Goal: Information Seeking & Learning: Learn about a topic

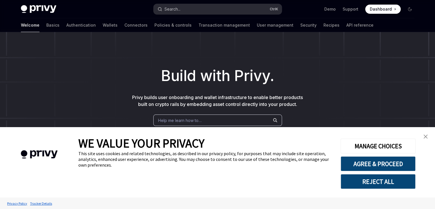
click at [197, 6] on button "Search... Ctrl K" at bounding box center [217, 9] width 128 height 10
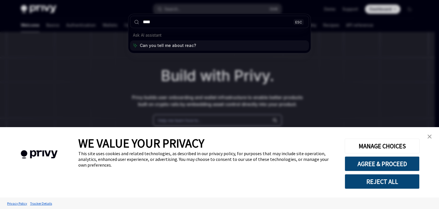
type input "*****"
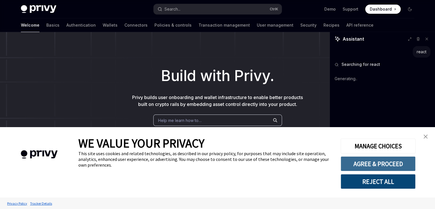
type textarea "*"
click at [370, 166] on button "AGREE & PROCEED" at bounding box center [377, 163] width 75 height 15
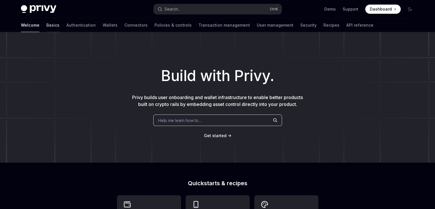
click at [46, 24] on link "Basics" at bounding box center [52, 25] width 13 height 14
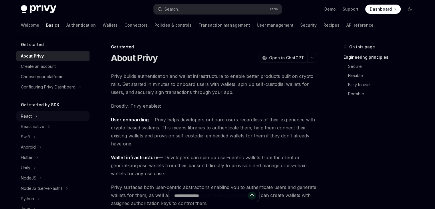
click at [33, 115] on div "React" at bounding box center [52, 116] width 73 height 10
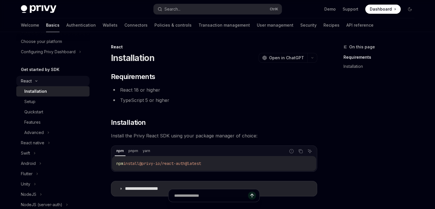
scroll to position [37, 0]
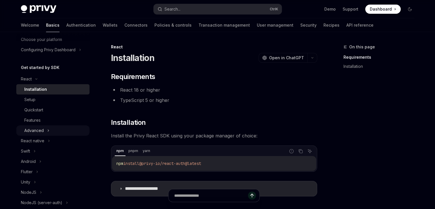
click at [44, 130] on div "Advanced" at bounding box center [52, 130] width 73 height 10
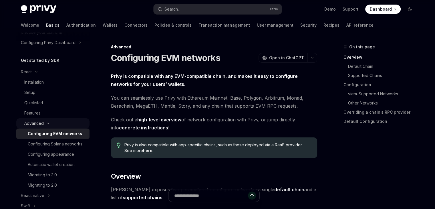
scroll to position [44, 0]
click at [45, 110] on div "Features" at bounding box center [55, 113] width 62 height 7
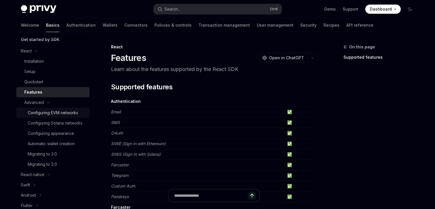
scroll to position [66, 0]
click at [46, 64] on link "Installation" at bounding box center [52, 60] width 73 height 10
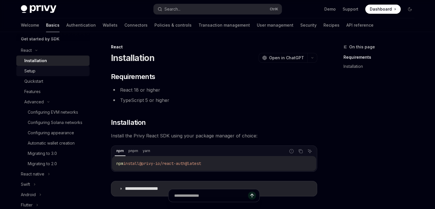
click at [44, 69] on div "Setup" at bounding box center [55, 70] width 62 height 7
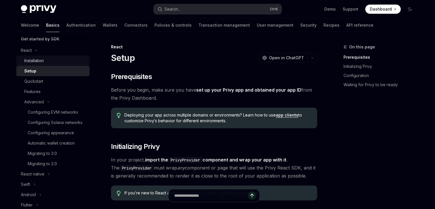
click at [42, 61] on div "Installation" at bounding box center [33, 60] width 19 height 7
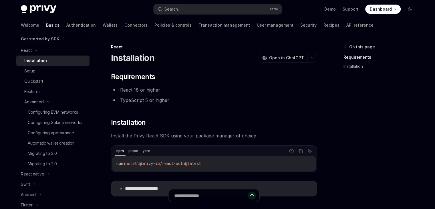
scroll to position [79, 0]
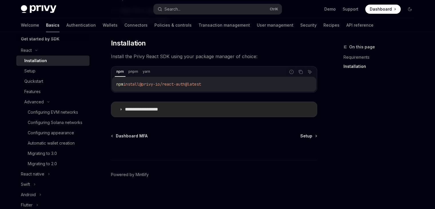
click at [139, 108] on p "**********" at bounding box center [148, 109] width 47 height 6
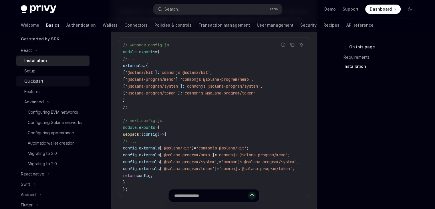
scroll to position [256, 0]
click at [27, 69] on div "Setup" at bounding box center [29, 70] width 11 height 7
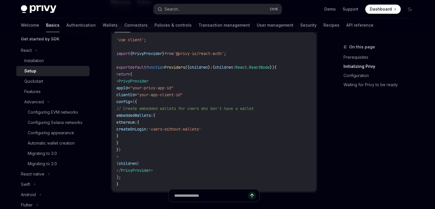
scroll to position [213, 0]
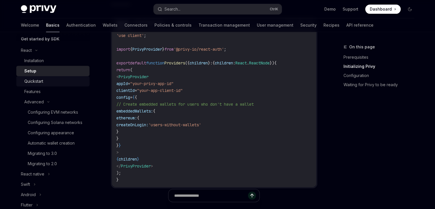
click at [53, 82] on div "Quickstart" at bounding box center [55, 81] width 62 height 7
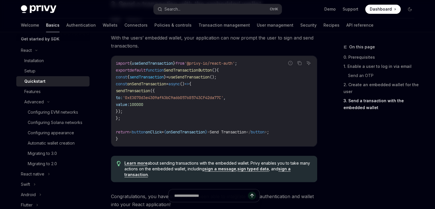
scroll to position [627, 0]
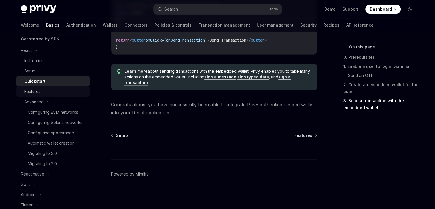
click at [52, 93] on div "Features" at bounding box center [55, 91] width 62 height 7
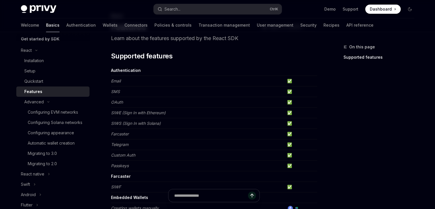
scroll to position [31, 0]
click at [288, 152] on td "✅" at bounding box center [301, 154] width 32 height 11
click at [289, 153] on td "✅" at bounding box center [301, 154] width 32 height 11
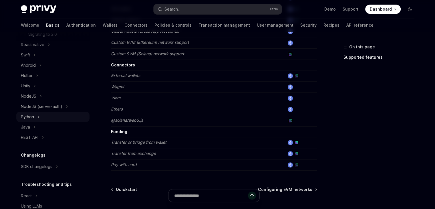
scroll to position [195, 0]
click at [49, 109] on div "NodeJS (server-auth)" at bounding box center [41, 106] width 41 height 7
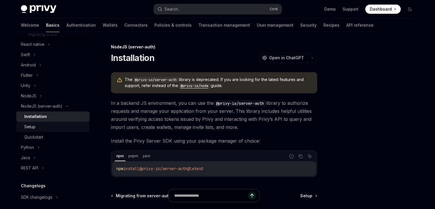
click at [48, 130] on div "Setup" at bounding box center [55, 126] width 62 height 7
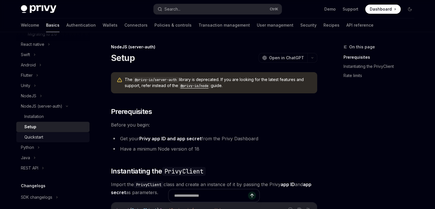
click at [54, 140] on div "Quickstart" at bounding box center [55, 136] width 62 height 7
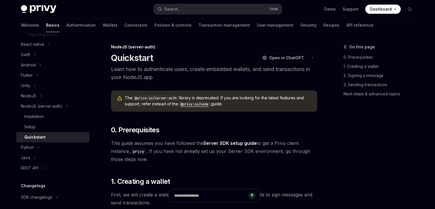
type textarea "*"
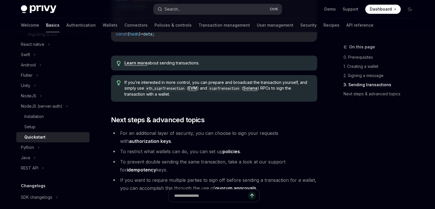
scroll to position [609, 0]
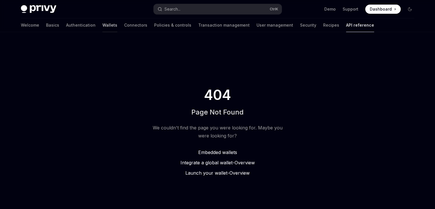
click at [102, 26] on link "Wallets" at bounding box center [109, 25] width 15 height 14
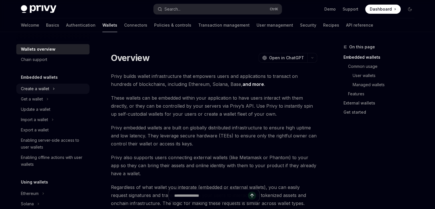
click at [40, 89] on div "Create a wallet" at bounding box center [35, 88] width 28 height 7
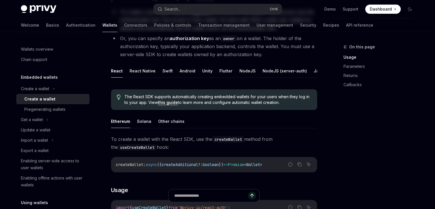
scroll to position [90, 0]
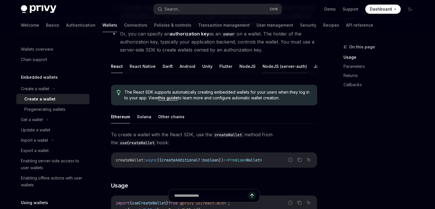
click at [262, 67] on button "NodeJS (server-auth)" at bounding box center [284, 65] width 44 height 13
type textarea "*"
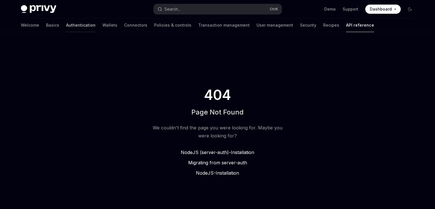
click at [66, 27] on link "Authentication" at bounding box center [80, 25] width 29 height 14
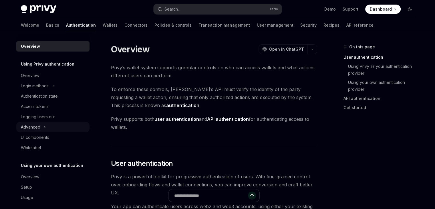
scroll to position [5, 0]
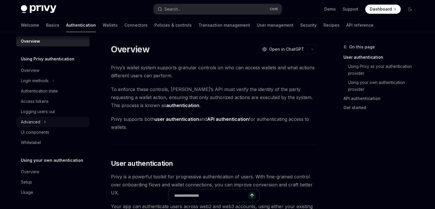
click at [45, 120] on icon at bounding box center [45, 121] width 2 height 7
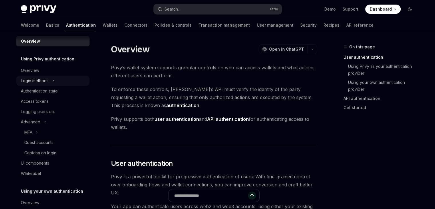
click at [47, 81] on div "Login methods" at bounding box center [35, 80] width 28 height 7
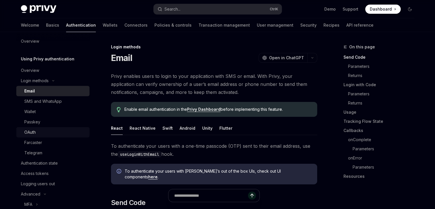
click at [42, 131] on div "OAuth" at bounding box center [55, 132] width 62 height 7
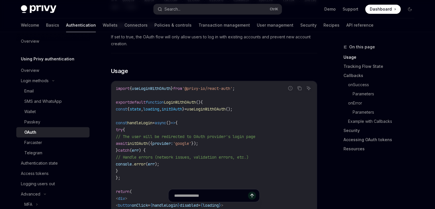
scroll to position [320, 0]
click at [46, 112] on div "Wallet" at bounding box center [55, 111] width 62 height 7
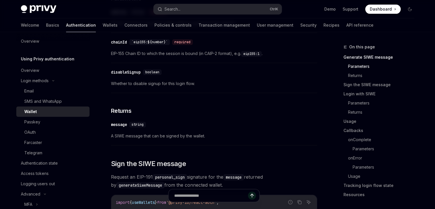
scroll to position [334, 0]
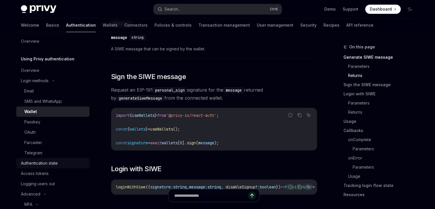
click at [64, 161] on div "Authentication state" at bounding box center [53, 162] width 65 height 7
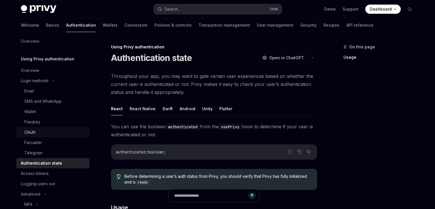
click at [47, 133] on div "OAuth" at bounding box center [55, 132] width 62 height 7
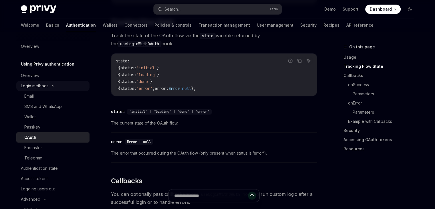
click at [53, 83] on div "Login methods" at bounding box center [52, 86] width 73 height 10
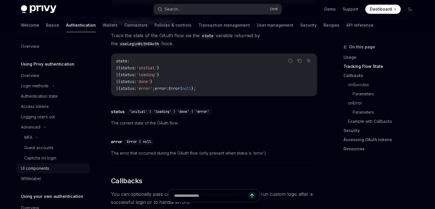
click at [32, 169] on div "UI components" at bounding box center [35, 168] width 28 height 7
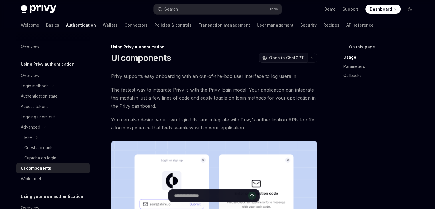
click at [287, 61] on button "OpenAI Open in ChatGPT" at bounding box center [282, 58] width 49 height 10
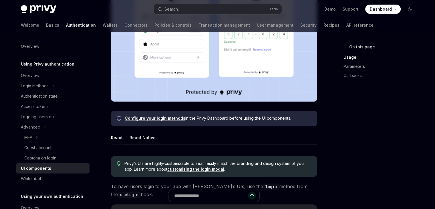
scroll to position [183, 0]
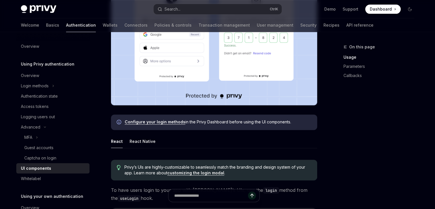
click at [163, 123] on link "Configure your login methods" at bounding box center [155, 121] width 61 height 5
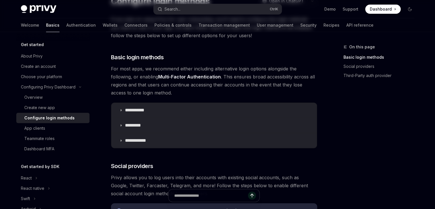
scroll to position [64, 0]
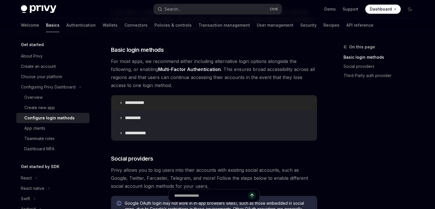
click at [145, 103] on p "**********" at bounding box center [137, 103] width 24 height 6
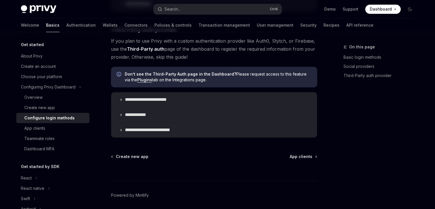
scroll to position [487, 0]
click at [56, 90] on div "Configuring Privy Dashboard" at bounding box center [48, 86] width 55 height 7
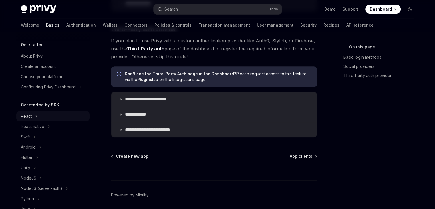
click at [35, 116] on icon at bounding box center [36, 116] width 2 height 7
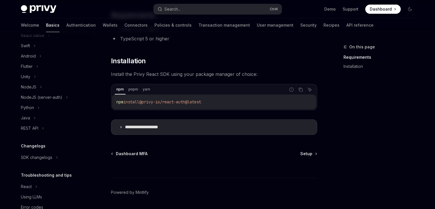
scroll to position [142, 0]
click at [103, 27] on link "Wallets" at bounding box center [110, 25] width 15 height 14
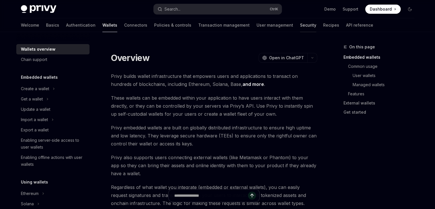
scroll to position [482, 0]
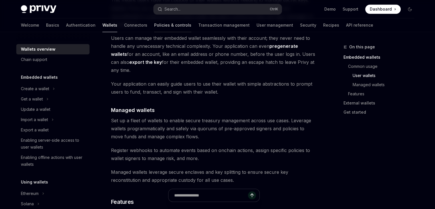
click at [154, 27] on link "Policies & controls" at bounding box center [172, 25] width 37 height 14
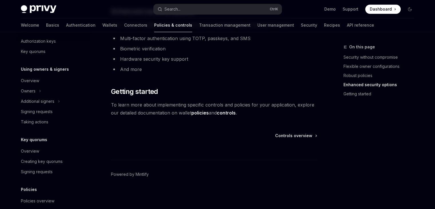
scroll to position [119, 0]
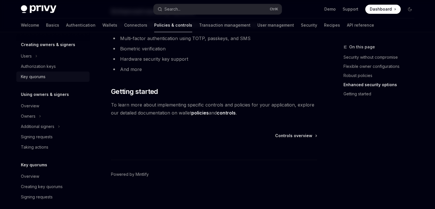
click at [38, 79] on div "Key quorums" at bounding box center [33, 76] width 25 height 7
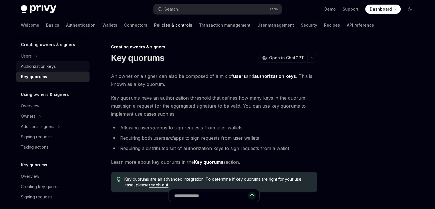
click at [59, 70] on link "Authorization keys" at bounding box center [52, 66] width 73 height 10
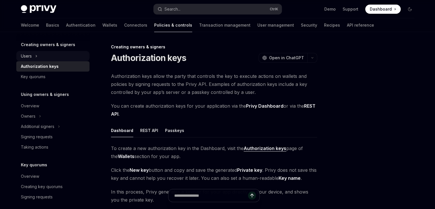
click at [35, 57] on icon at bounding box center [36, 56] width 2 height 7
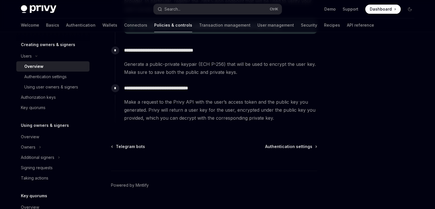
scroll to position [242, 0]
click at [152, 141] on div "**********" at bounding box center [160, 10] width 315 height 418
click at [102, 23] on link "Wallets" at bounding box center [109, 25] width 15 height 14
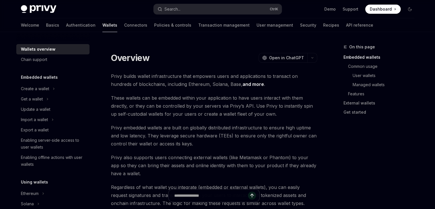
click at [175, 51] on div "Overview OpenAI Open in ChatGPT" at bounding box center [214, 53] width 206 height 19
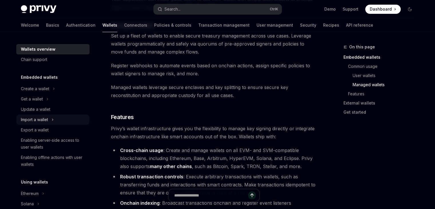
click at [46, 119] on div "Import a wallet" at bounding box center [34, 119] width 27 height 7
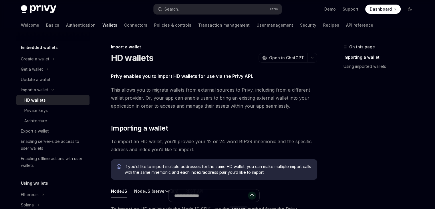
scroll to position [29, 0]
click at [53, 59] on icon at bounding box center [54, 59] width 2 height 7
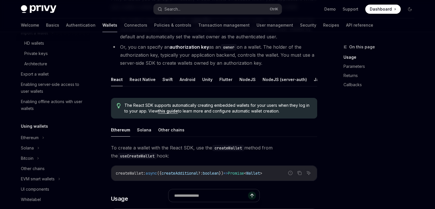
scroll to position [77, 0]
click at [37, 139] on div "Ethereum" at bounding box center [30, 137] width 18 height 7
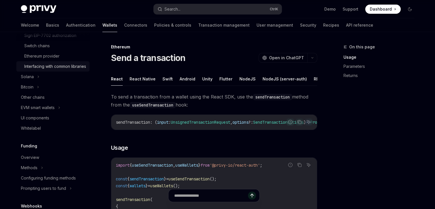
scroll to position [273, 0]
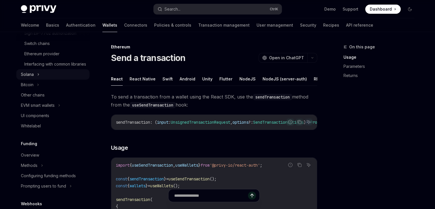
click at [39, 78] on icon at bounding box center [38, 74] width 2 height 7
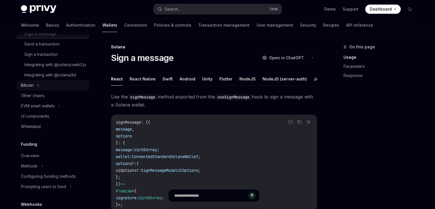
click at [38, 86] on icon at bounding box center [37, 85] width 1 height 2
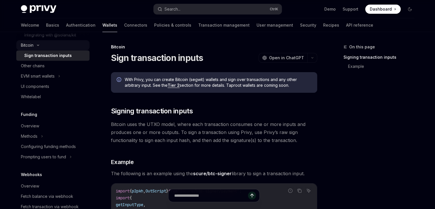
scroll to position [364, 0]
click at [39, 141] on div "Methods" at bounding box center [52, 136] width 73 height 10
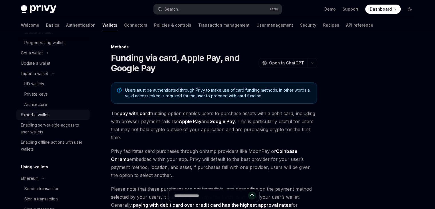
scroll to position [64, 0]
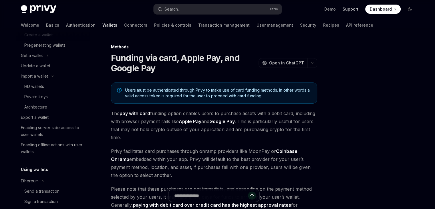
click at [354, 9] on link "Support" at bounding box center [350, 9] width 16 height 6
click at [328, 7] on link "Demo" at bounding box center [329, 9] width 11 height 6
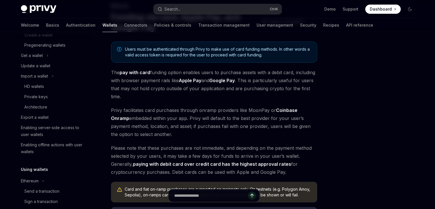
scroll to position [40, 0]
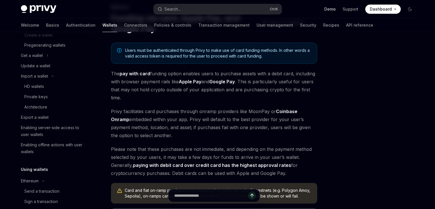
click at [327, 9] on link "Demo" at bounding box center [329, 9] width 11 height 6
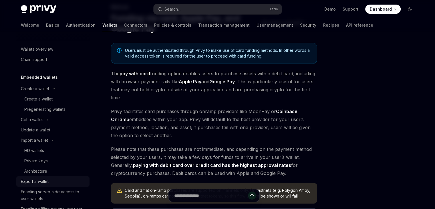
scroll to position [0, 0]
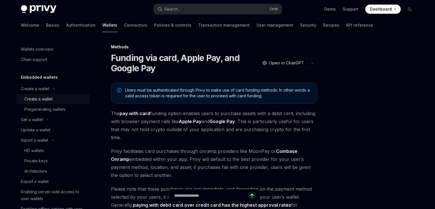
click at [47, 100] on div "Create a wallet" at bounding box center [38, 98] width 28 height 7
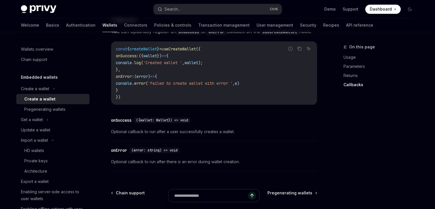
scroll to position [486, 0]
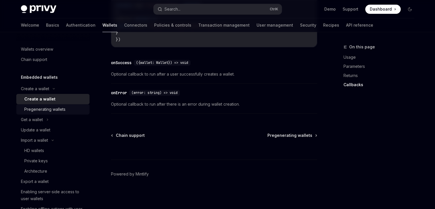
click at [64, 110] on div "Pregenerating wallets" at bounding box center [44, 109] width 41 height 7
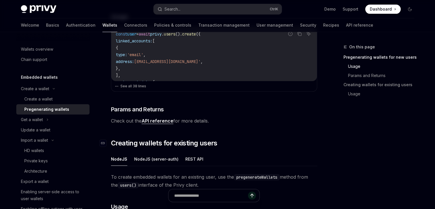
scroll to position [290, 0]
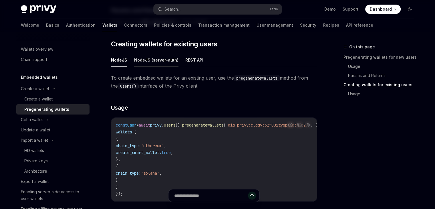
click at [155, 59] on button "NodeJS (server-auth)" at bounding box center [156, 59] width 44 height 13
type textarea "*"
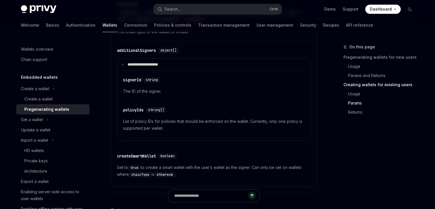
scroll to position [626, 0]
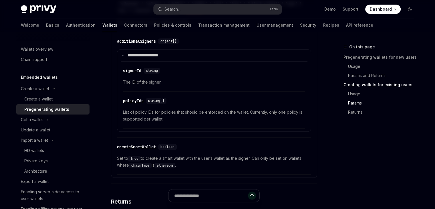
click at [155, 134] on div "**********" at bounding box center [214, 86] width 194 height 103
